Goal: Transaction & Acquisition: Purchase product/service

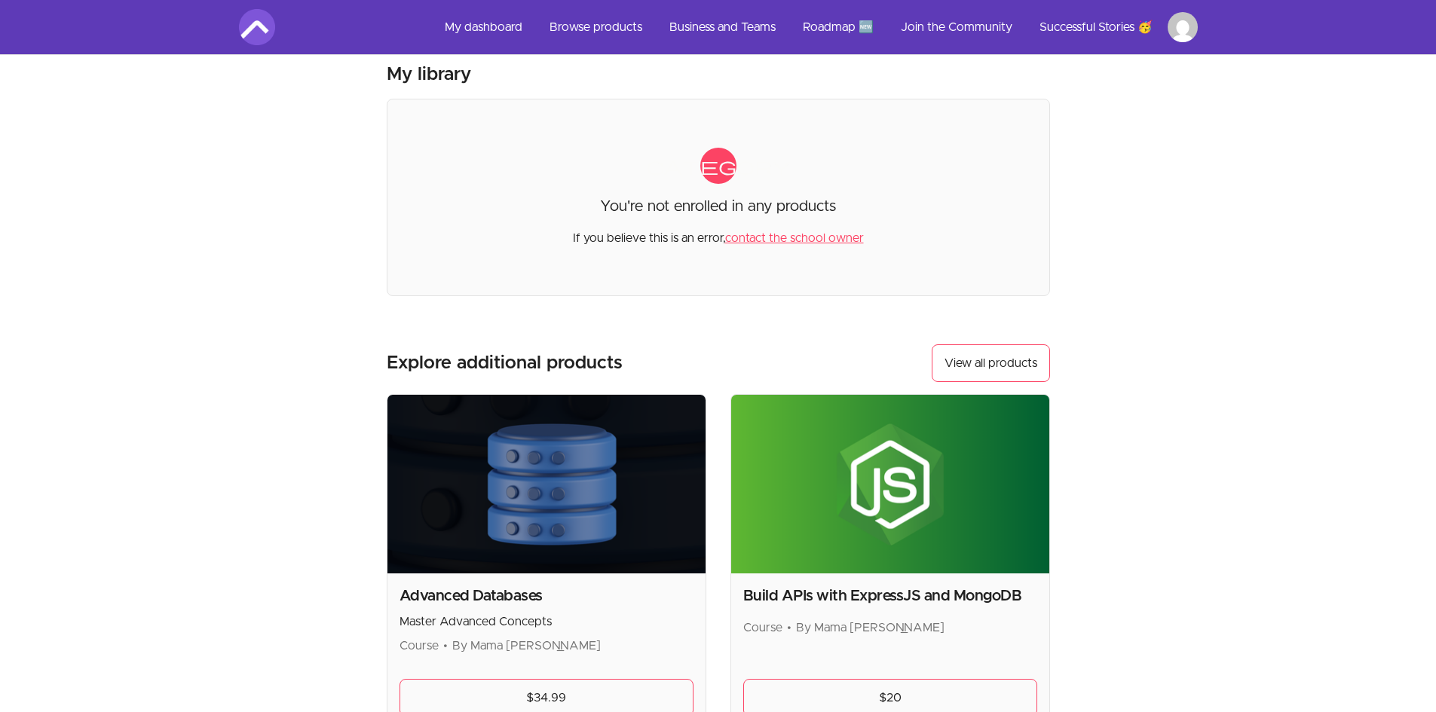
scroll to position [226, 0]
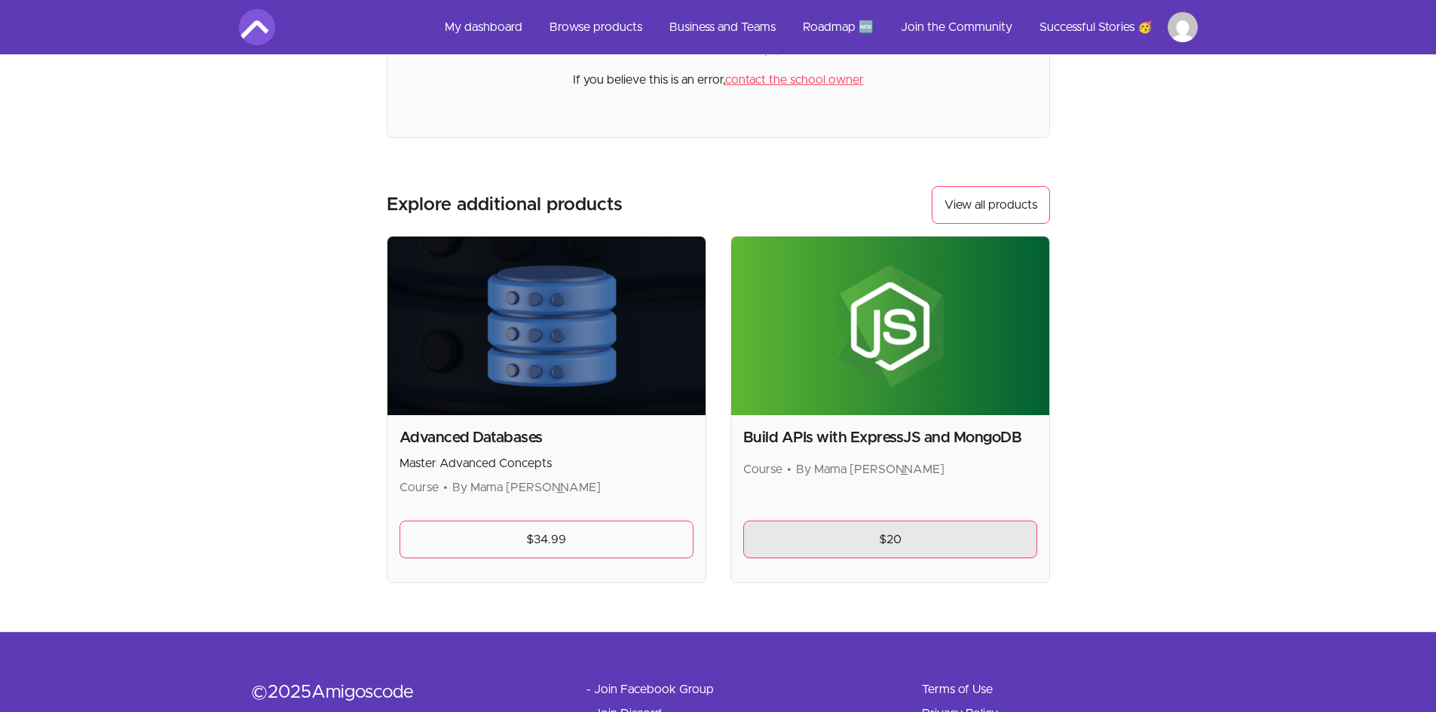
click at [916, 539] on link "$20" at bounding box center [890, 540] width 294 height 38
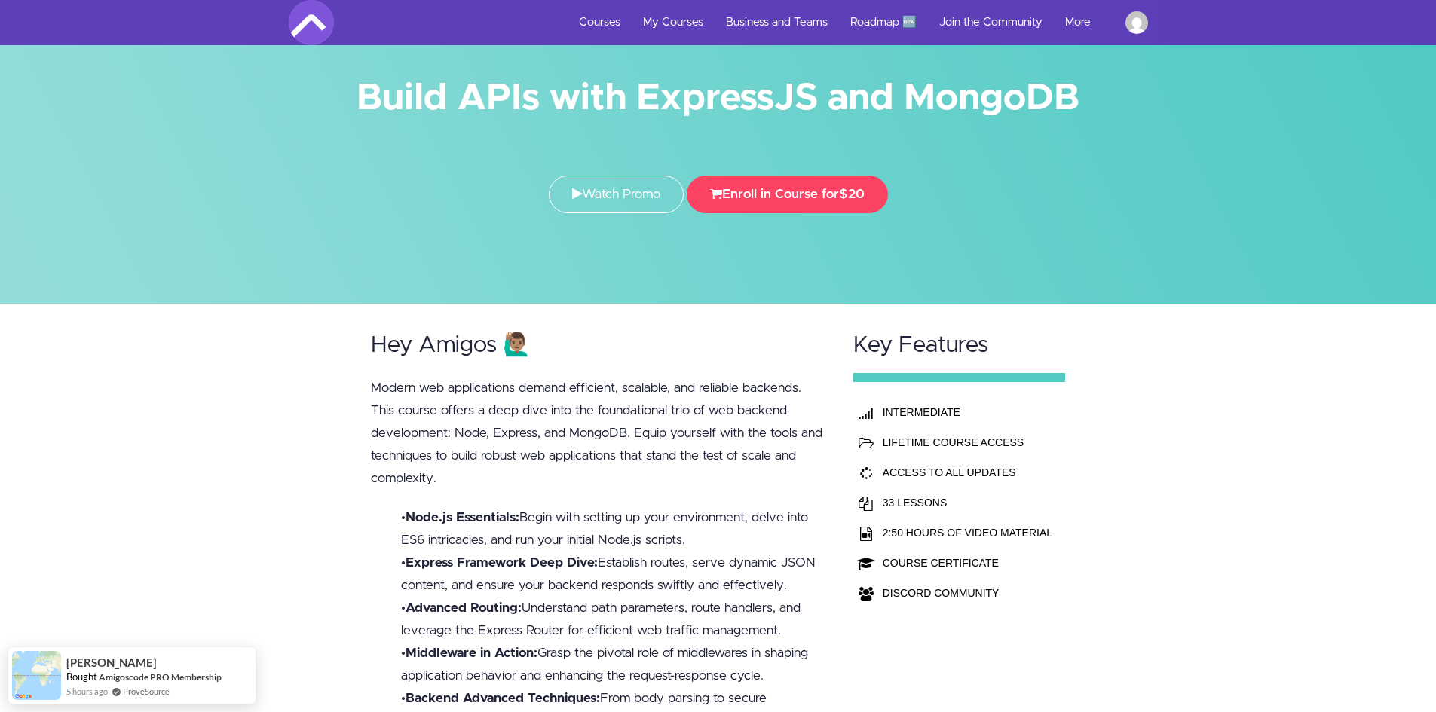
scroll to position [75, 0]
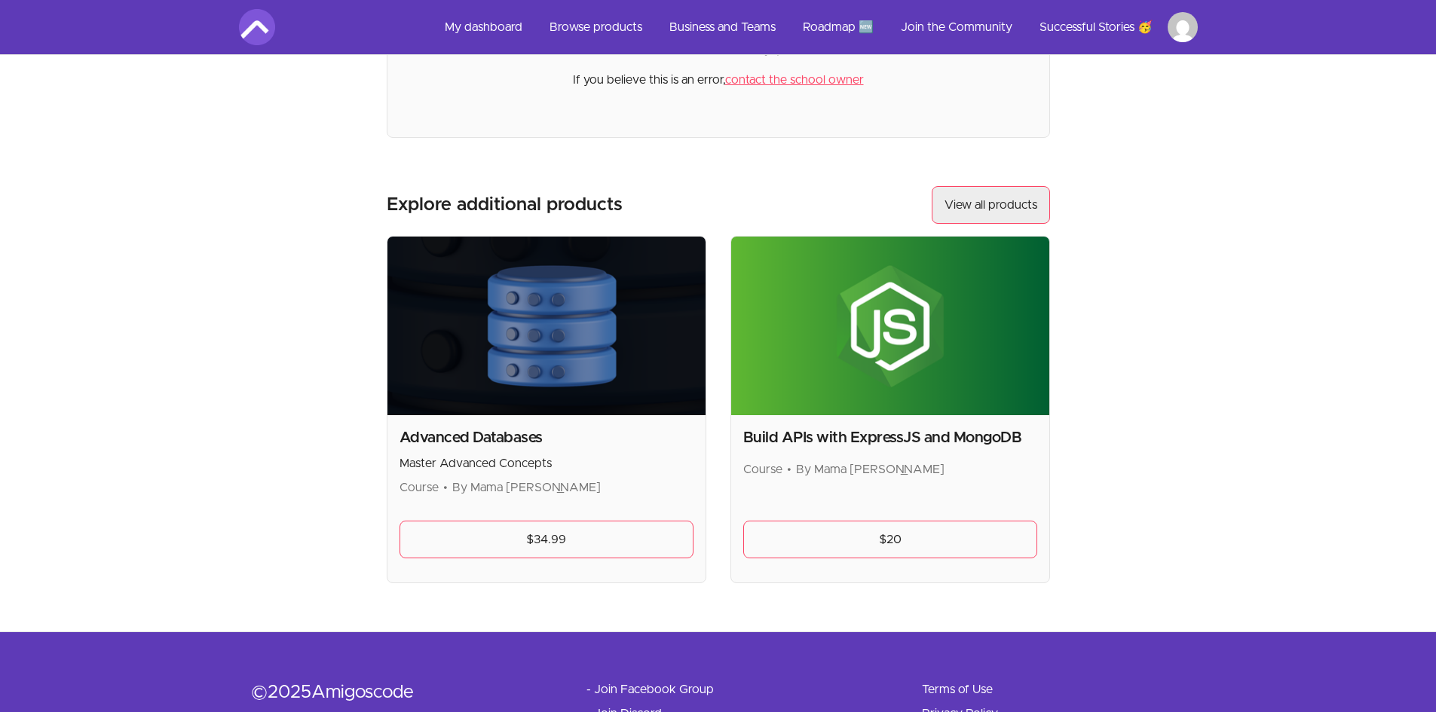
click at [1021, 200] on link "View all products" at bounding box center [991, 205] width 118 height 38
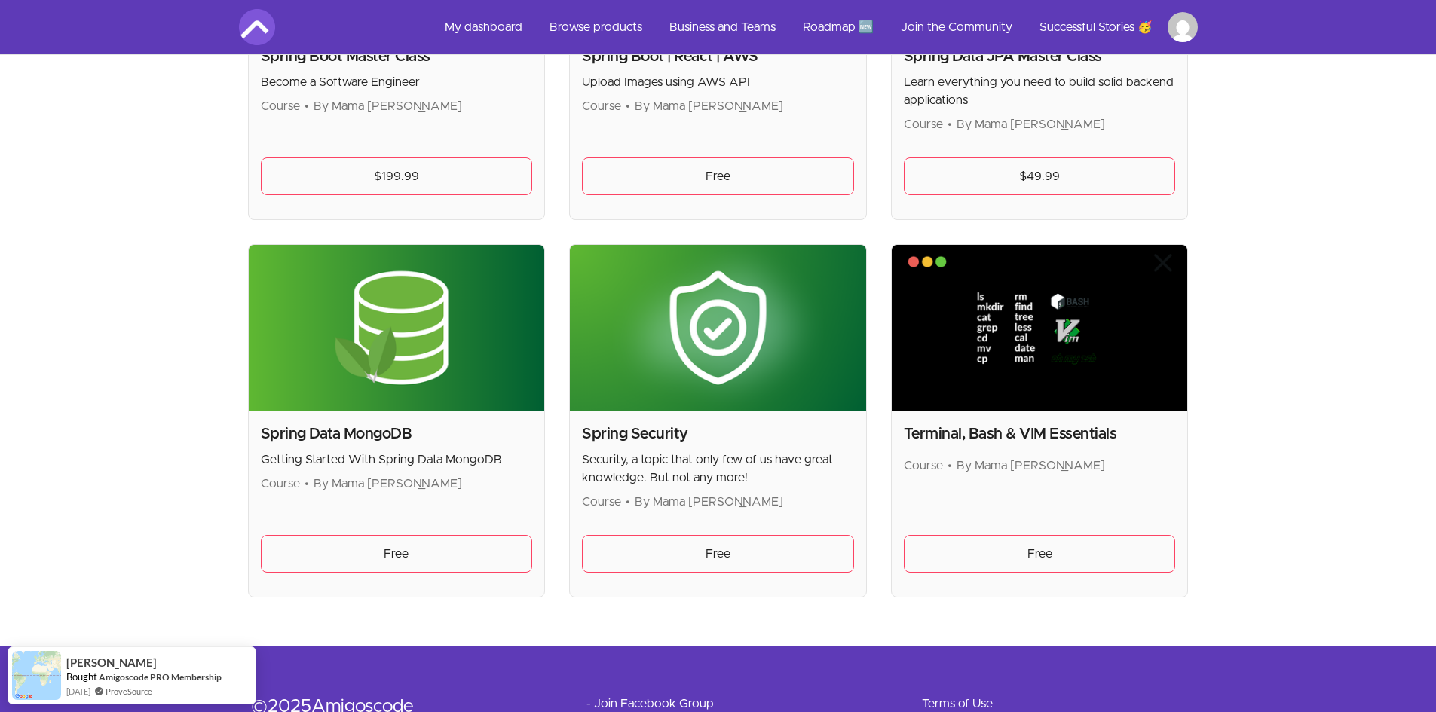
scroll to position [3919, 0]
